Goal: Check status: Check status

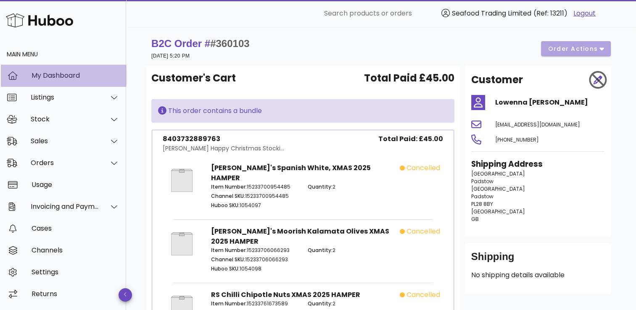
click at [57, 81] on div "My Dashboard" at bounding box center [76, 75] width 88 height 18
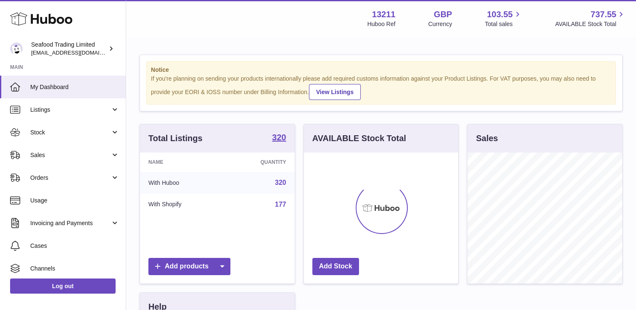
scroll to position [131, 155]
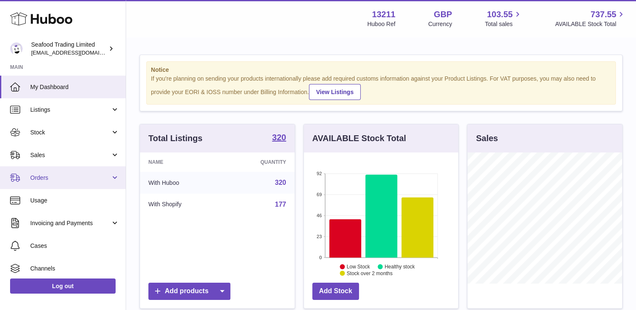
click at [40, 169] on link "Orders" at bounding box center [63, 177] width 126 height 23
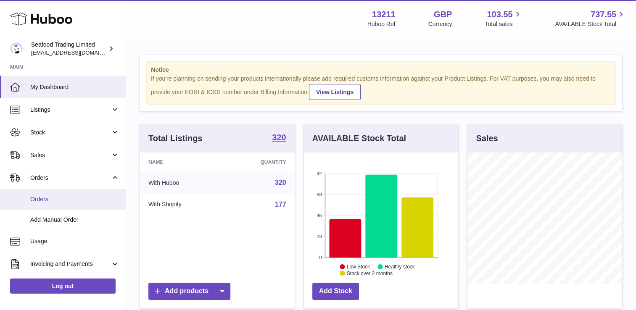
click at [37, 194] on link "Orders" at bounding box center [63, 199] width 126 height 21
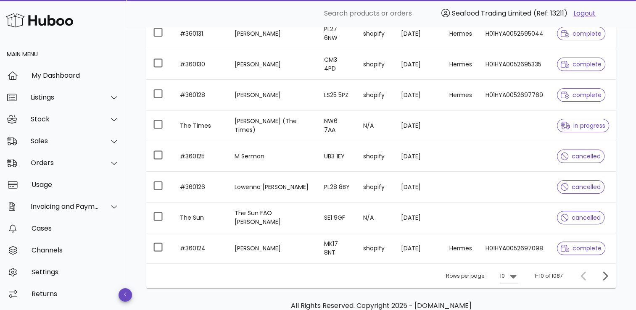
scroll to position [200, 0]
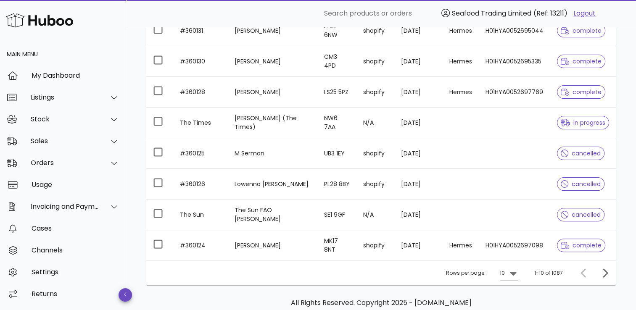
click at [515, 272] on icon at bounding box center [513, 274] width 6 height 4
click at [509, 287] on div "50" at bounding box center [512, 291] width 8 height 8
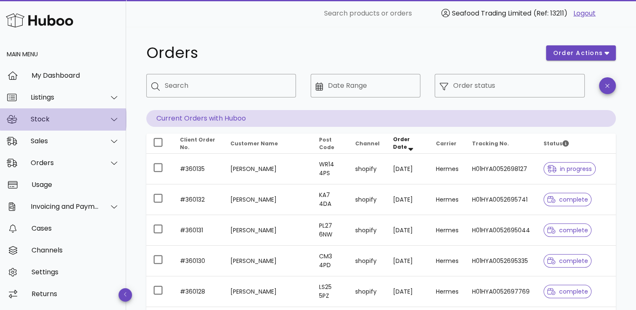
click at [75, 117] on div "Stock" at bounding box center [65, 119] width 69 height 8
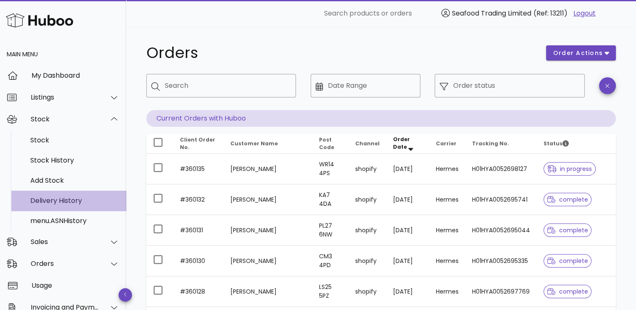
click at [47, 204] on div "Delivery History" at bounding box center [74, 201] width 89 height 8
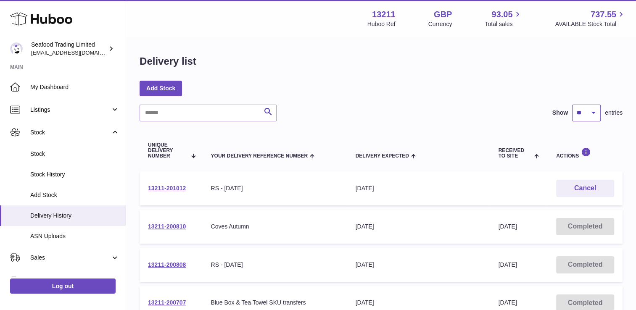
click at [586, 116] on select "** ** ** ***" at bounding box center [586, 113] width 29 height 17
select select "***"
click at [572, 105] on select "** ** ** ***" at bounding box center [586, 113] width 29 height 17
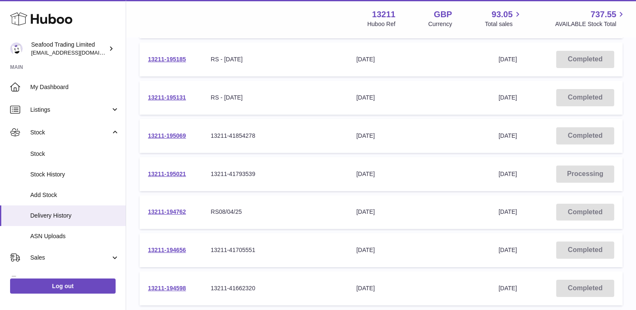
scroll to position [2915, 0]
click at [165, 170] on link "13211-195021" at bounding box center [167, 173] width 38 height 7
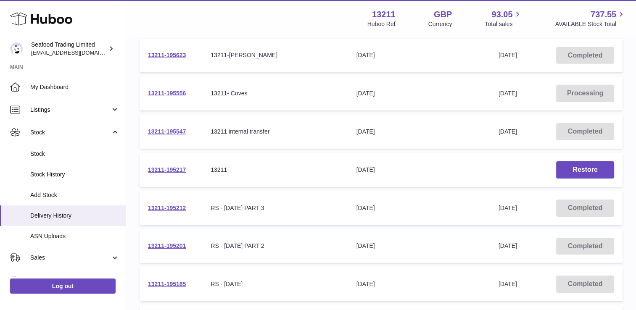
scroll to position [2684, 0]
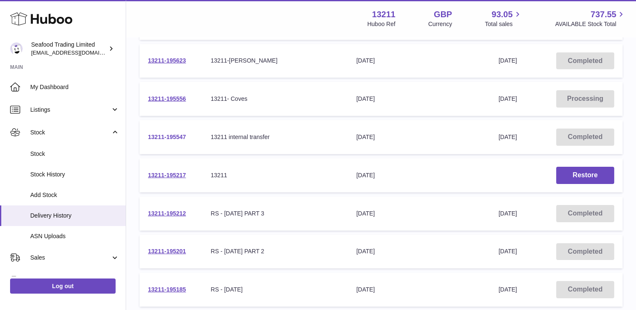
click at [169, 134] on link "13211-195547" at bounding box center [167, 137] width 38 height 7
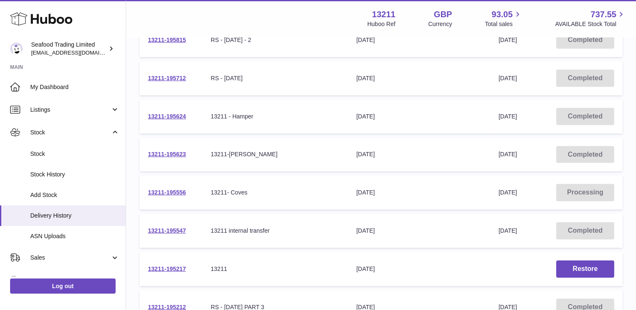
scroll to position [2585, 0]
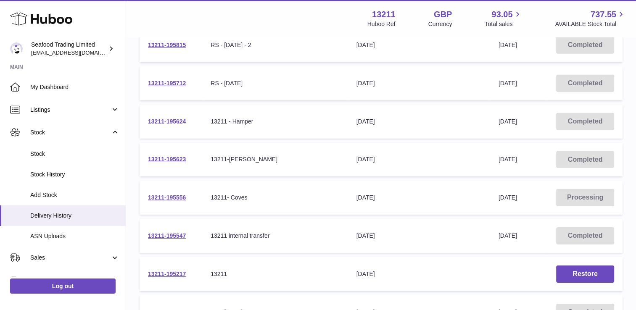
click at [179, 118] on link "13211-195624" at bounding box center [167, 121] width 38 height 7
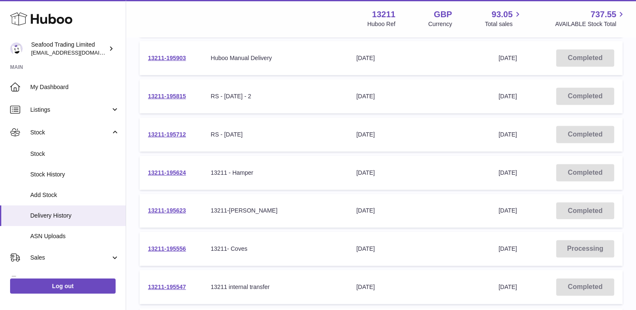
scroll to position [2533, 0]
click at [156, 132] on link "13211-195712" at bounding box center [167, 135] width 38 height 7
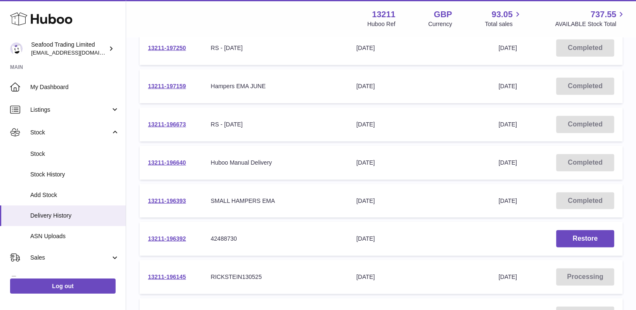
scroll to position [2162, 0]
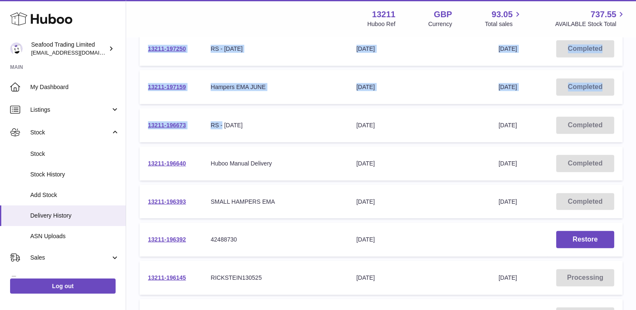
drag, startPoint x: 221, startPoint y: 113, endPoint x: 126, endPoint y: 53, distance: 112.7
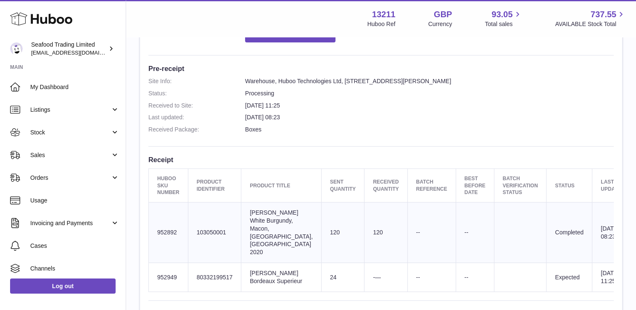
scroll to position [199, 0]
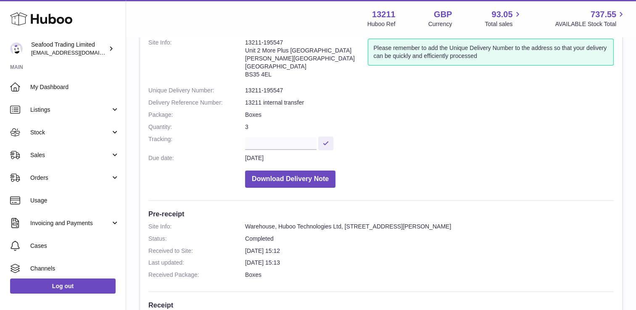
scroll to position [54, 0]
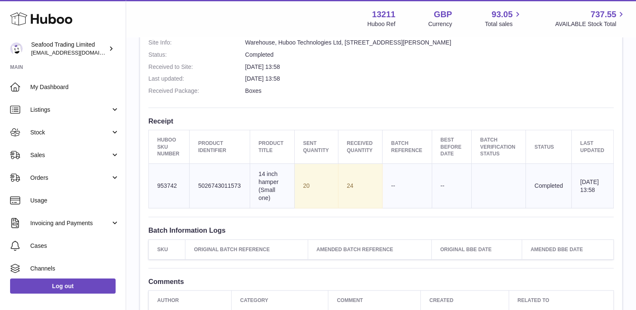
scroll to position [240, 0]
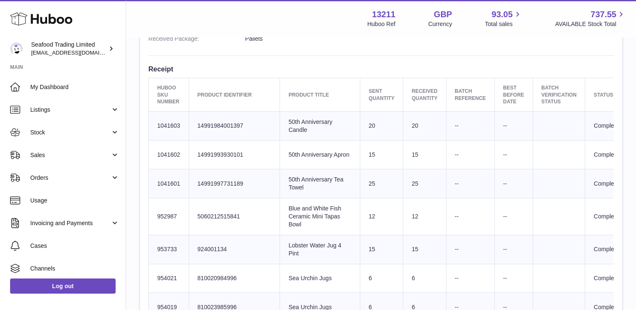
scroll to position [291, 0]
